Goal: Communication & Community: Answer question/provide support

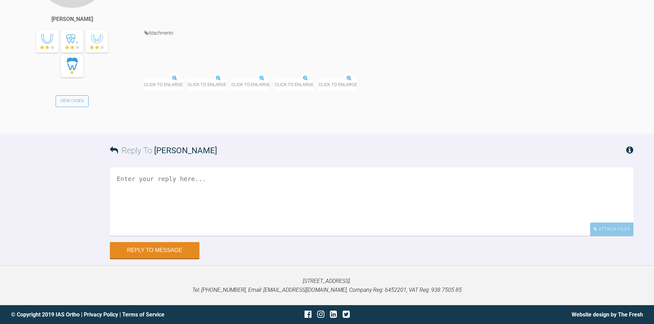
scroll to position [2552, 0]
click at [155, 196] on textarea at bounding box center [371, 202] width 523 height 69
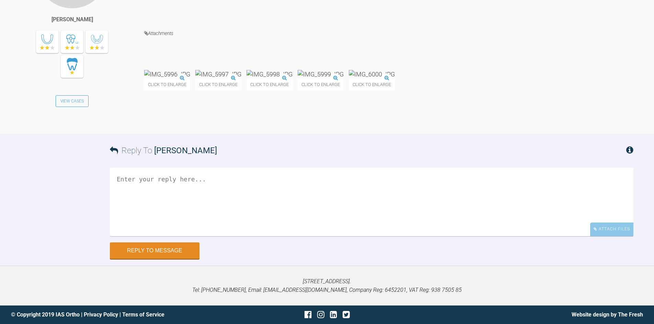
click at [246, 236] on textarea at bounding box center [371, 202] width 523 height 69
type textarea "All looking good - please carry on. Once you are both happy proceed to finish"
click at [182, 260] on button "Reply to Message" at bounding box center [155, 251] width 90 height 16
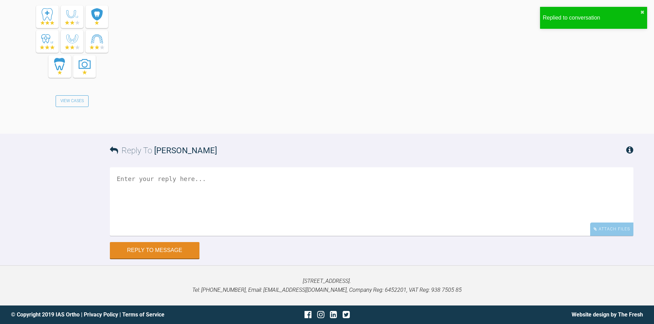
scroll to position [2832, 0]
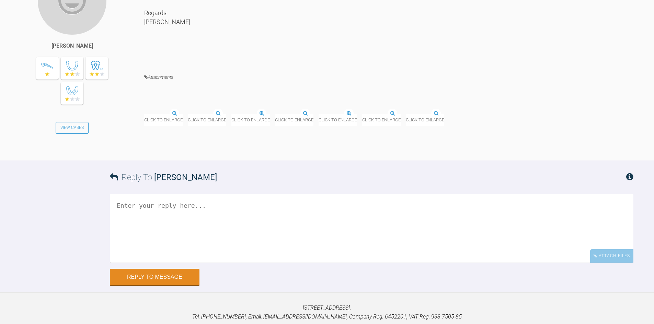
scroll to position [2846, 0]
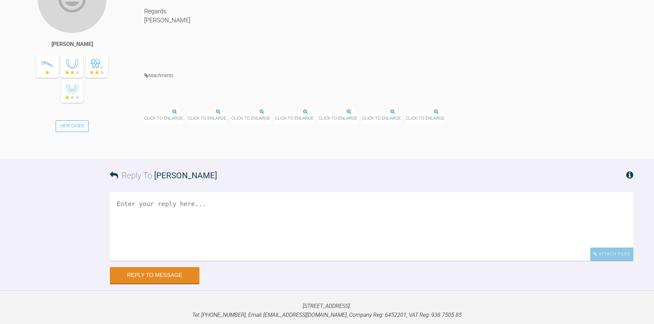
click at [406, 113] on img at bounding box center [406, 113] width 0 height 0
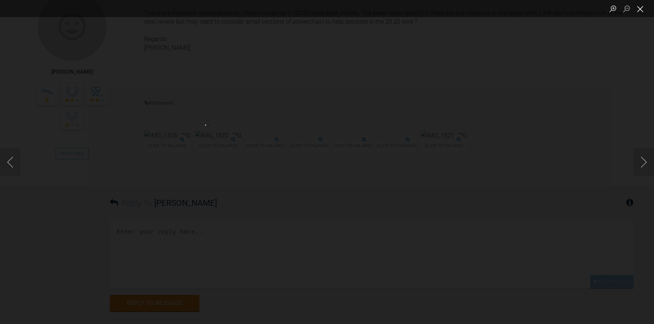
click at [639, 10] on button "Close lightbox" at bounding box center [640, 9] width 14 height 12
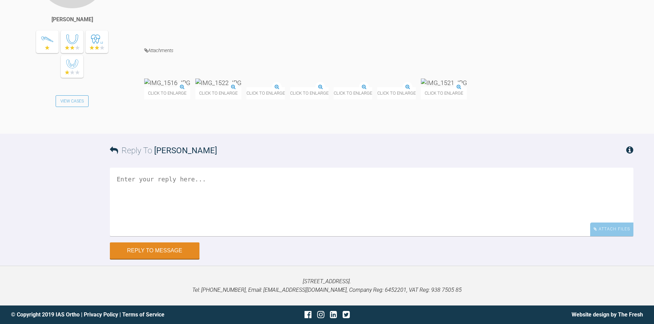
scroll to position [2983, 0]
click at [222, 210] on textarea at bounding box center [371, 202] width 523 height 69
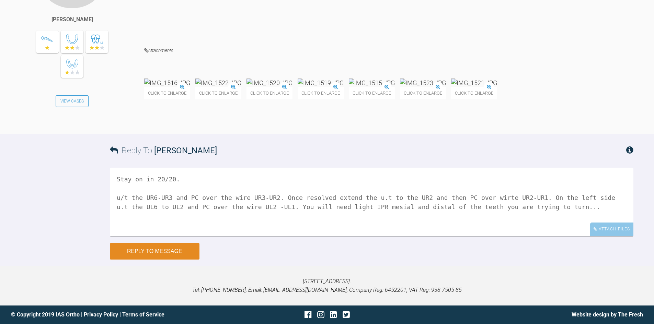
type textarea "Stay on in 20/20. u/t the UR6-UR3 and PC over the wire UR3-UR2. Once resolved e…"
click at [177, 260] on button "Reply to Message" at bounding box center [155, 251] width 90 height 16
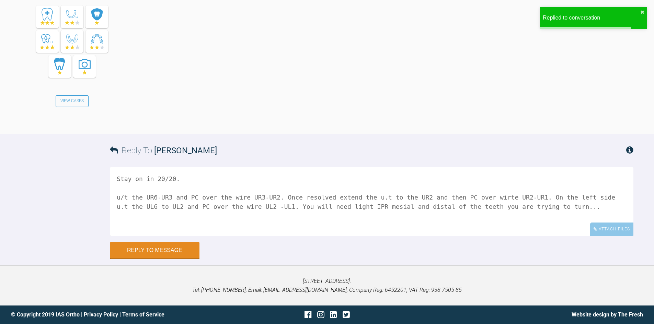
scroll to position [3259, 0]
